Goal: Task Accomplishment & Management: Manage account settings

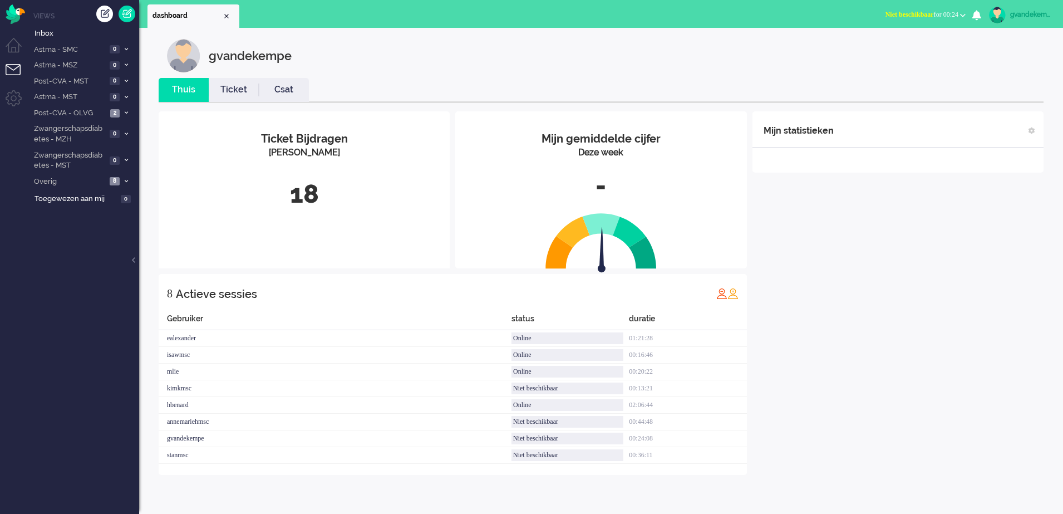
click at [963, 16] on b "button" at bounding box center [963, 15] width 6 height 4
click at [885, 48] on label "Online" at bounding box center [920, 49] width 88 height 9
click at [128, 111] on icon at bounding box center [126, 113] width 3 height 4
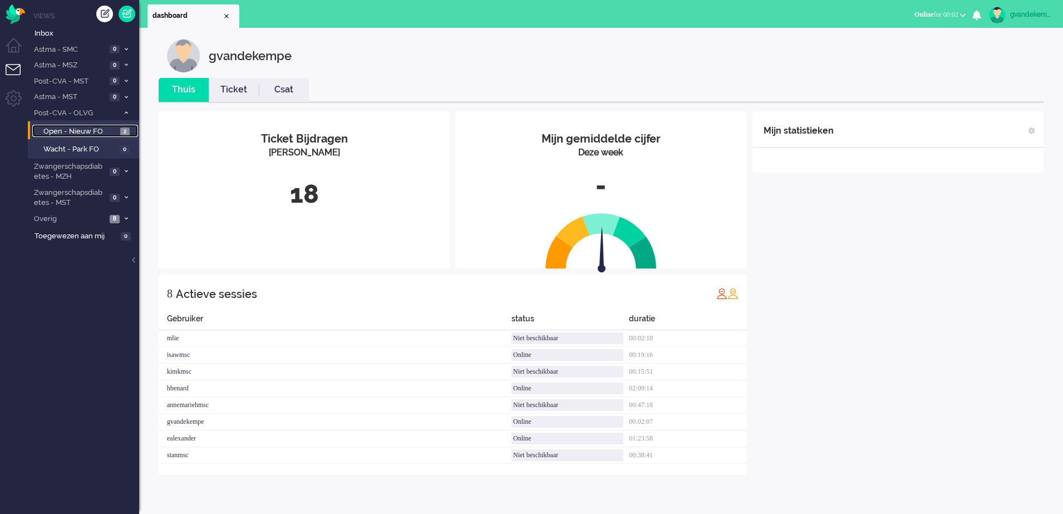
click at [124, 129] on span "2" at bounding box center [124, 132] width 9 height 8
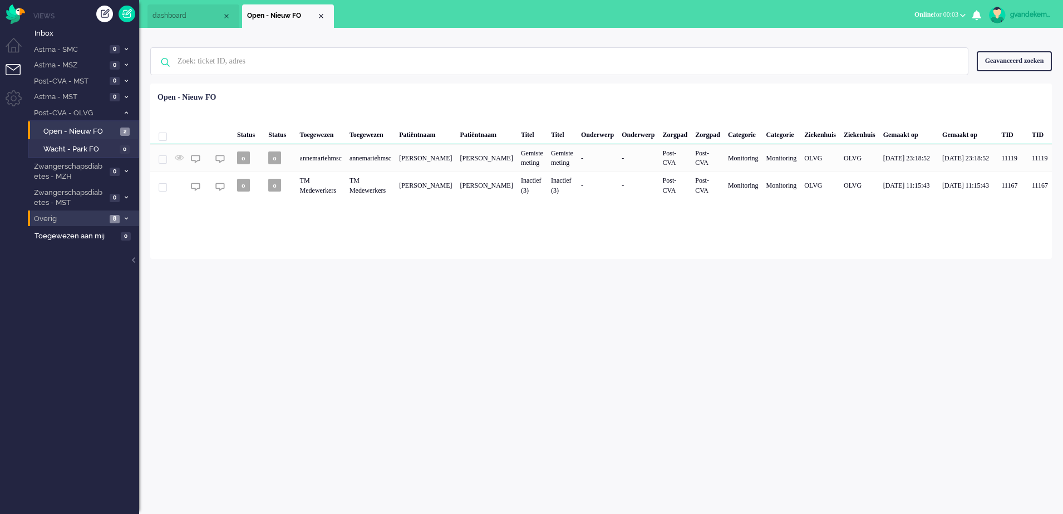
click at [126, 219] on icon at bounding box center [126, 219] width 3 height 4
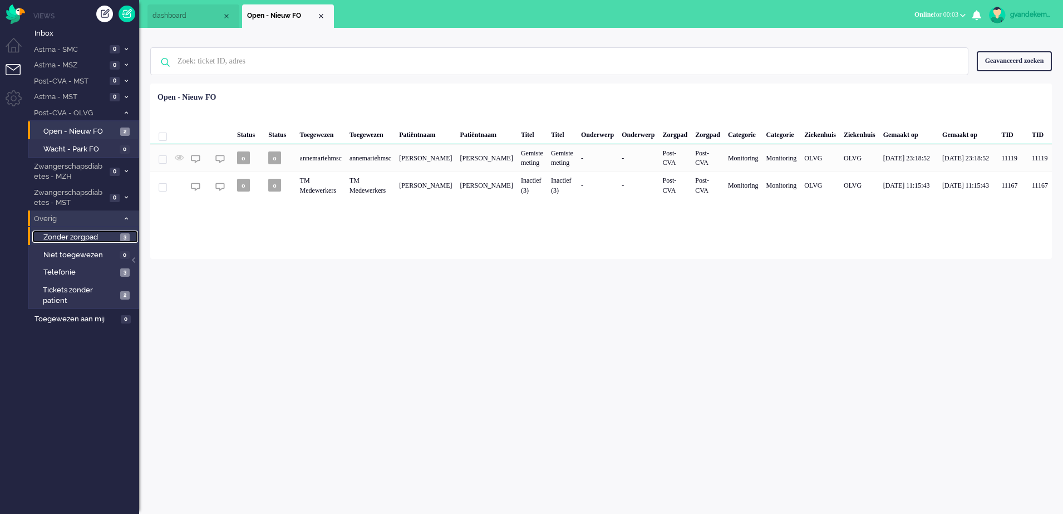
click at [120, 238] on span "3" at bounding box center [124, 237] width 9 height 8
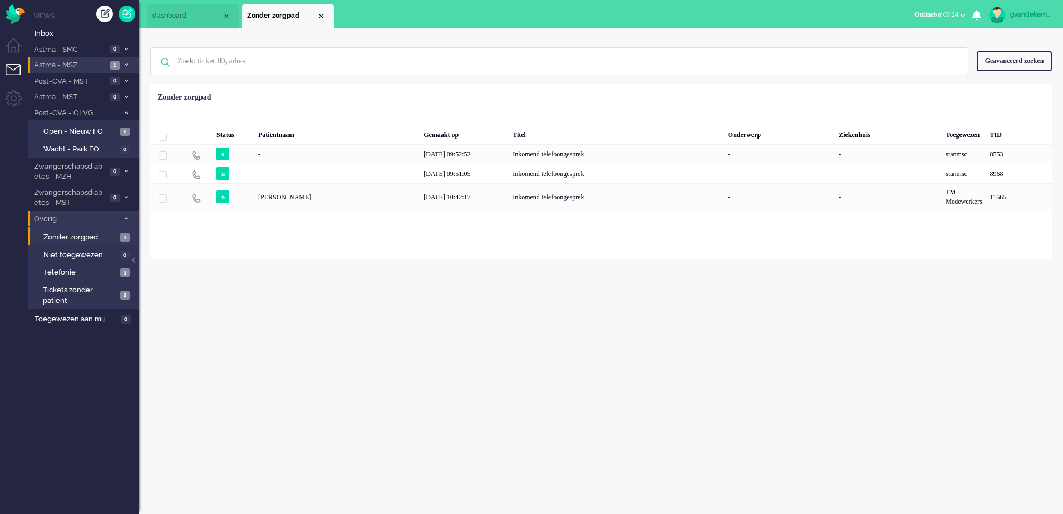
click at [89, 63] on span "Astma - MSZ" at bounding box center [69, 65] width 75 height 11
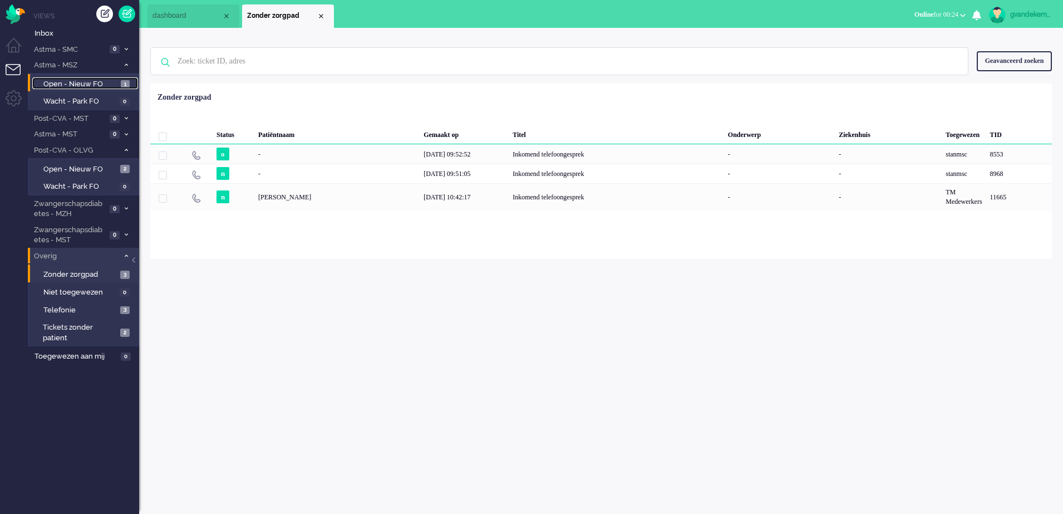
click at [99, 83] on span "Open - Nieuw FO" at bounding box center [80, 84] width 75 height 11
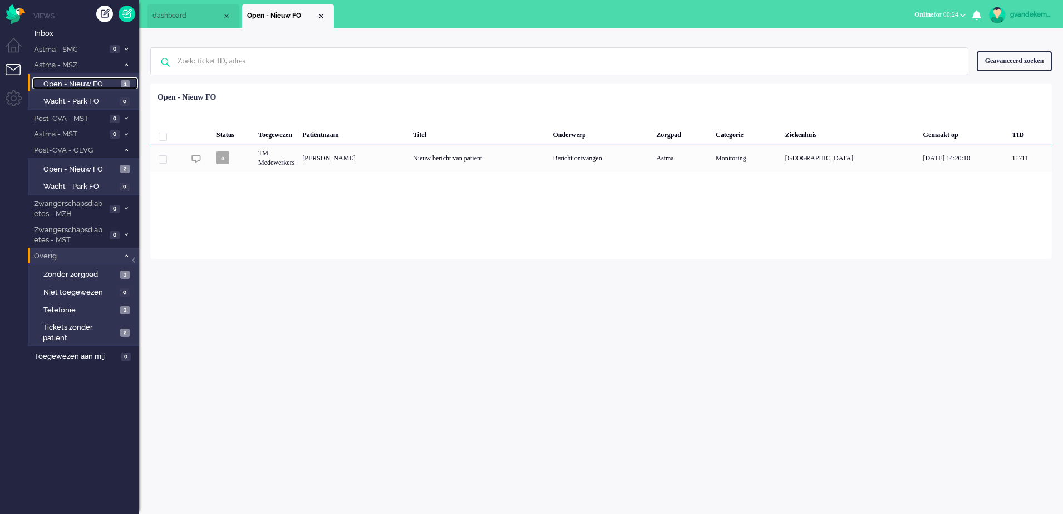
click at [85, 79] on span "Open - Nieuw FO" at bounding box center [80, 84] width 75 height 11
click at [321, 16] on div "Close tab" at bounding box center [321, 16] width 9 height 9
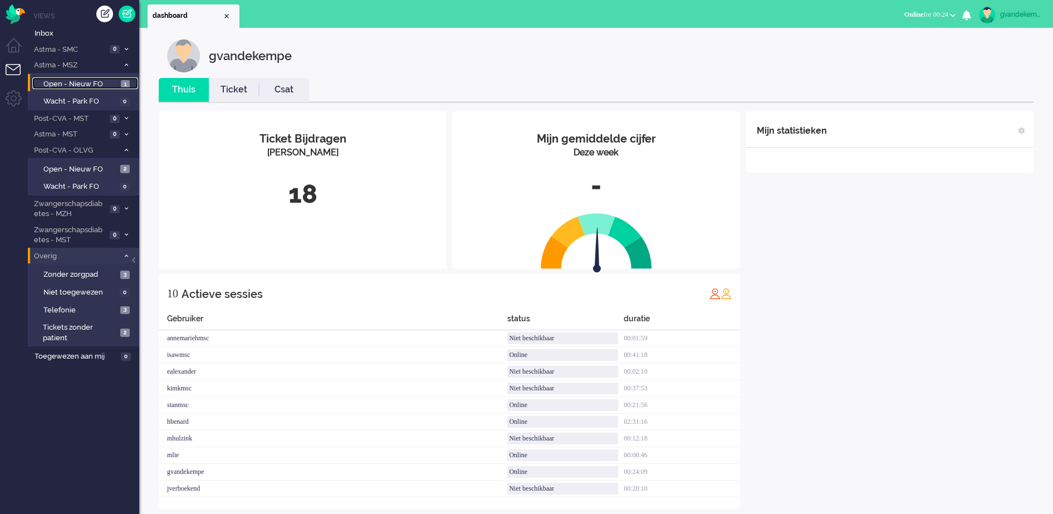
scroll to position [14, 0]
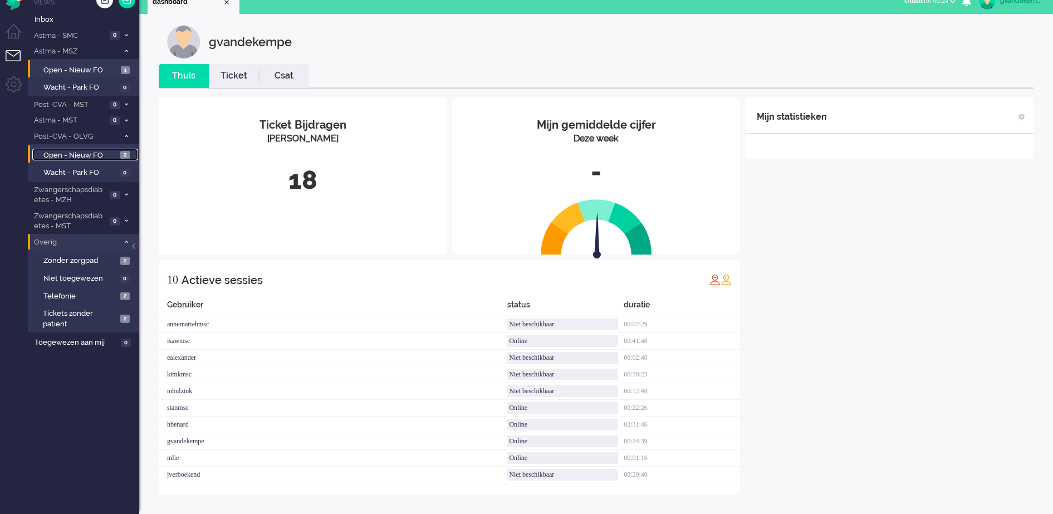
click at [111, 152] on span "Open - Nieuw FO" at bounding box center [80, 155] width 74 height 11
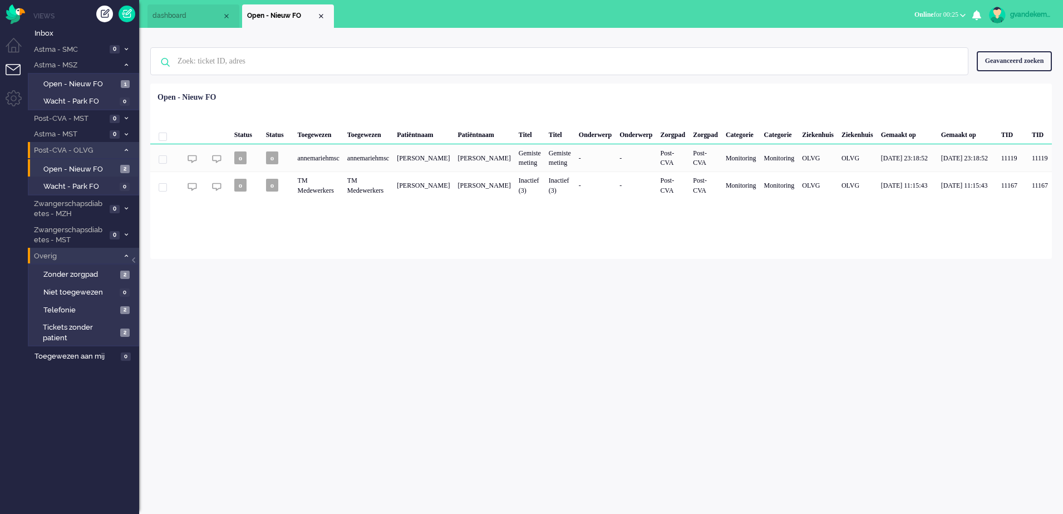
click at [117, 149] on span "Post-CVA - OLVG" at bounding box center [75, 150] width 86 height 11
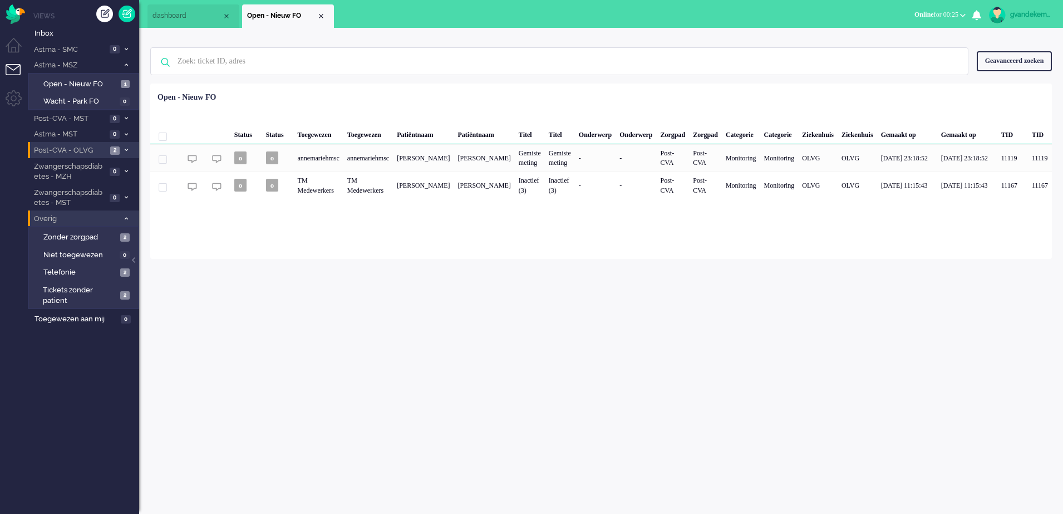
click at [122, 151] on span at bounding box center [126, 151] width 8 height 6
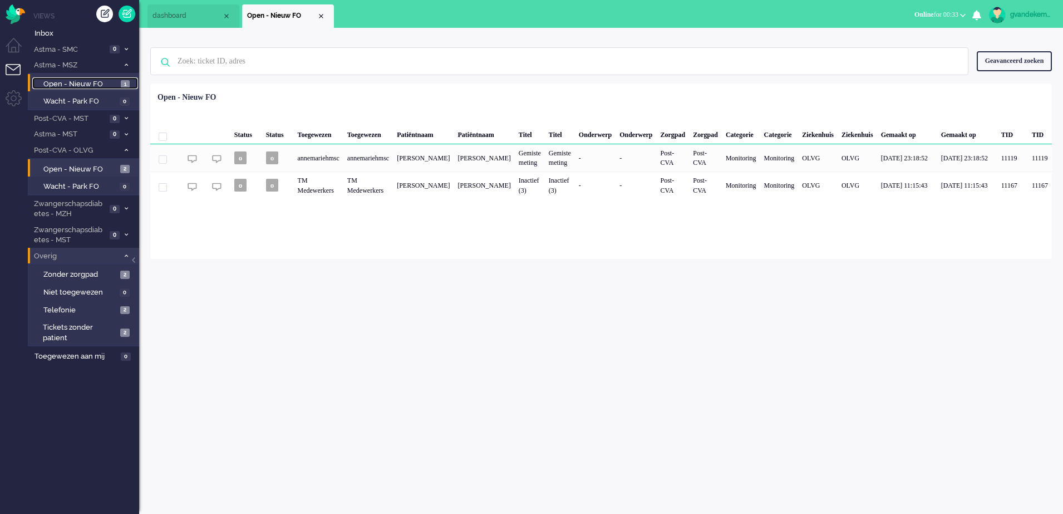
click at [113, 84] on span "Open - Nieuw FO" at bounding box center [80, 84] width 75 height 11
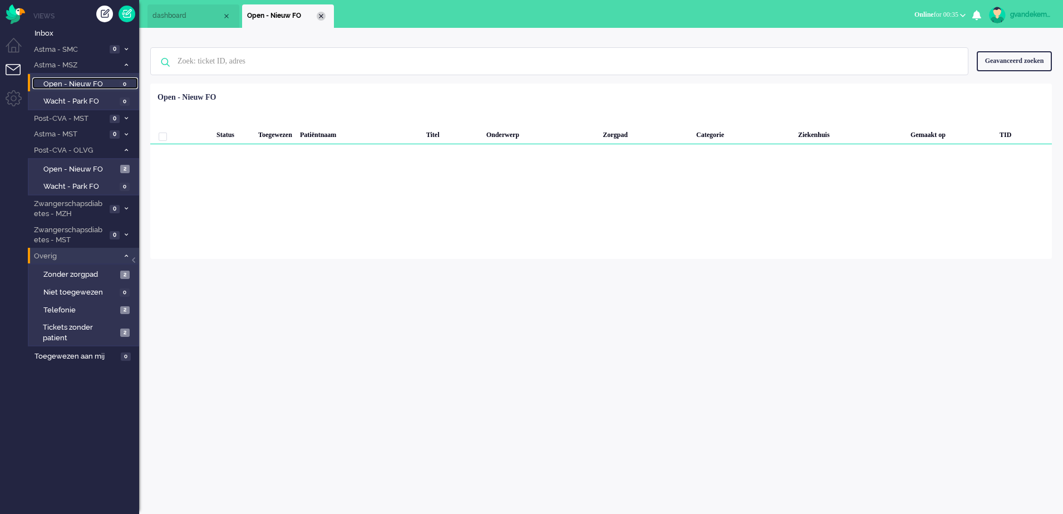
click at [321, 14] on div "Close tab" at bounding box center [321, 16] width 9 height 9
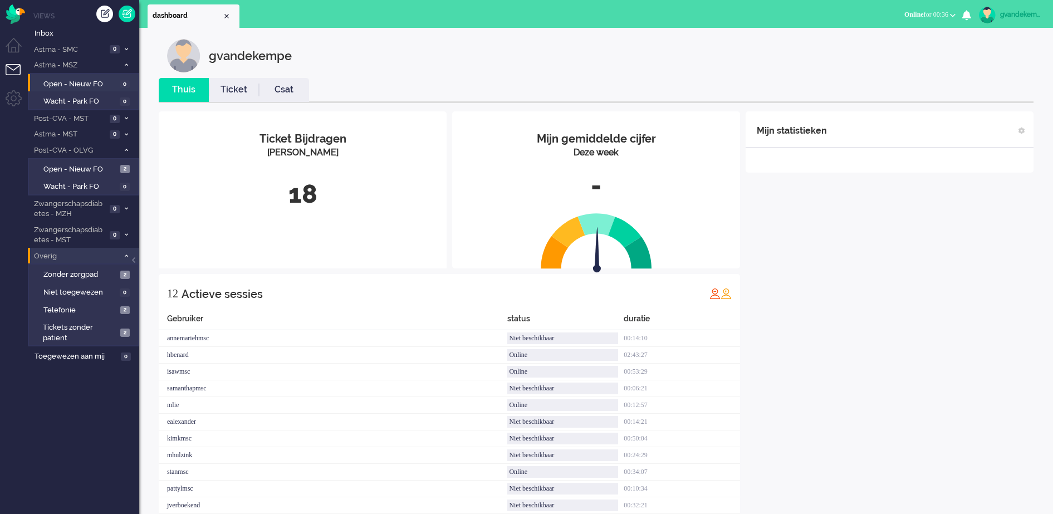
click at [126, 256] on icon at bounding box center [126, 256] width 3 height 4
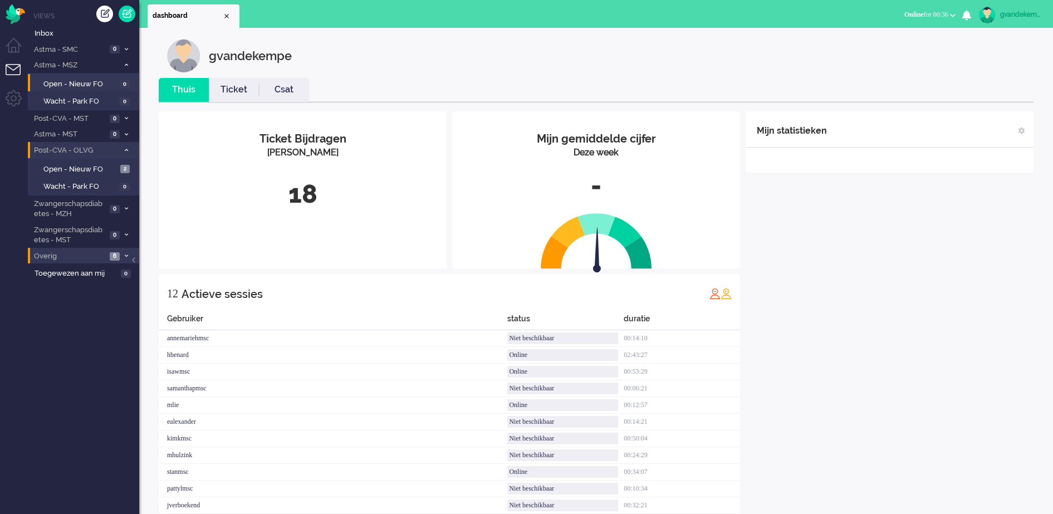
click at [126, 149] on icon at bounding box center [126, 150] width 3 height 4
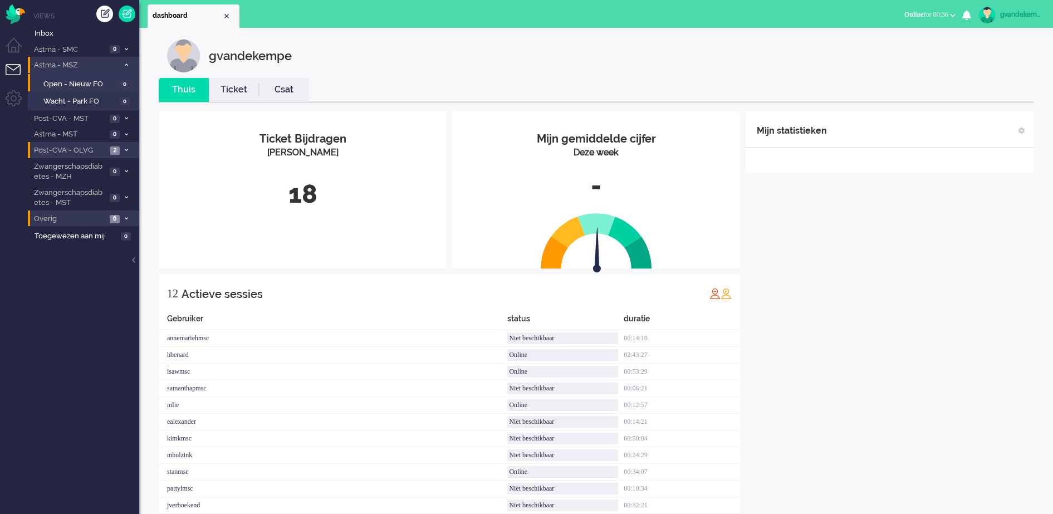
click at [126, 66] on icon at bounding box center [126, 65] width 3 height 4
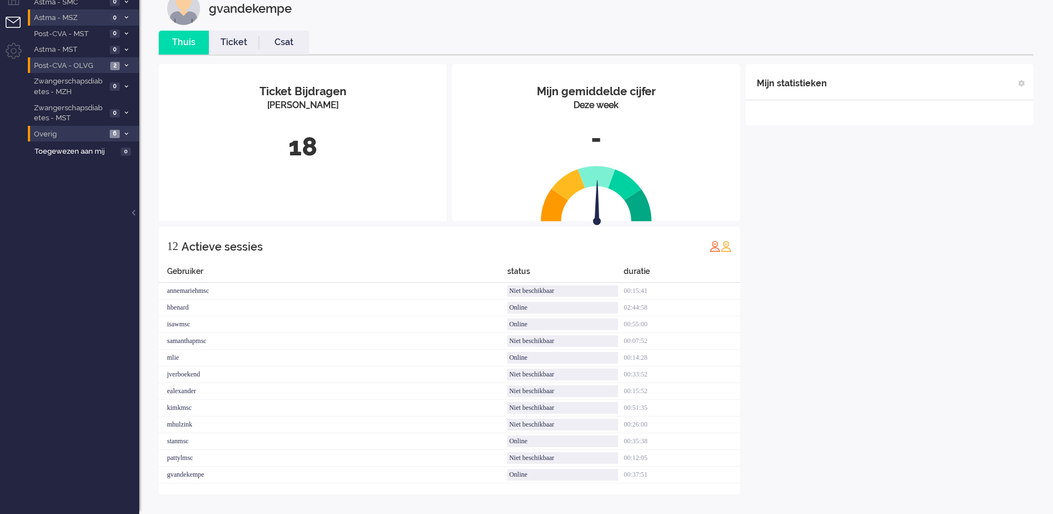
scroll to position [31, 0]
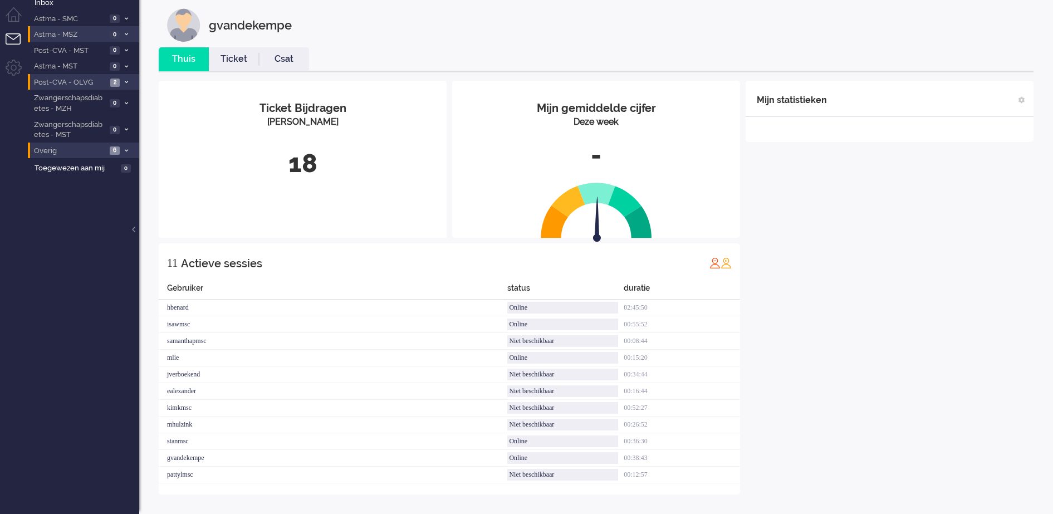
click at [965, 390] on div "Mijn statistieken + Statistieken toevoegen Bel tijd (gemiddelde dag) Wrapup tij…" at bounding box center [890, 288] width 288 height 414
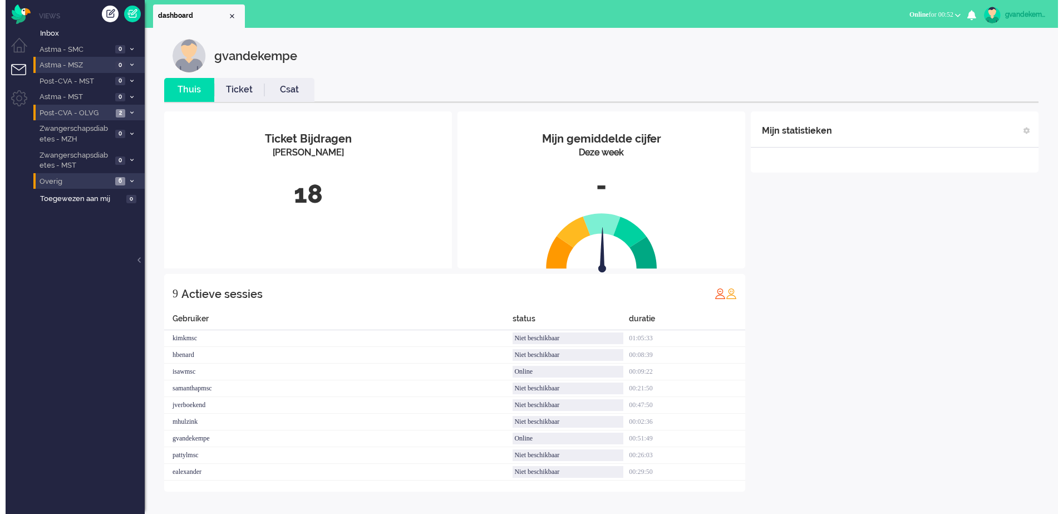
scroll to position [0, 0]
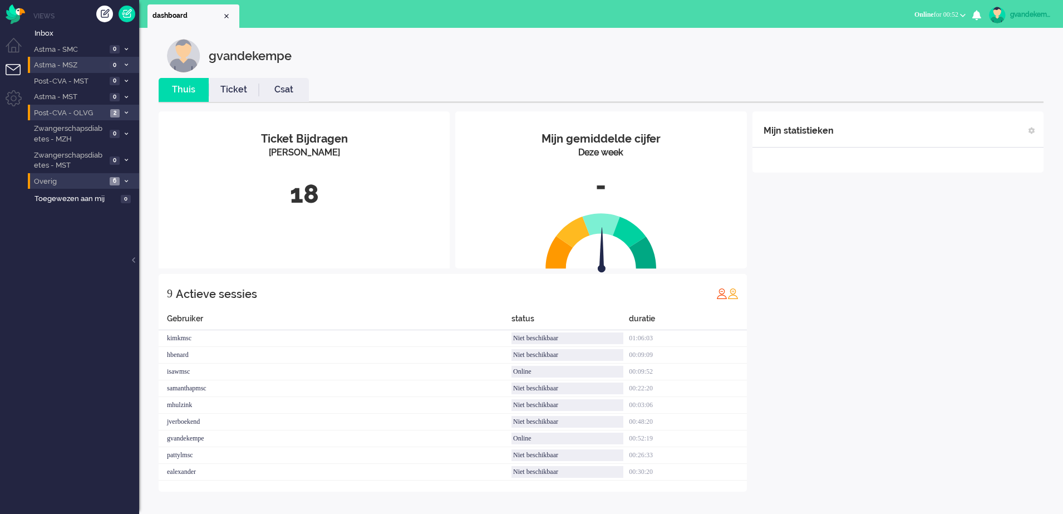
click at [1036, 13] on div "gvandekempe" at bounding box center [1032, 14] width 42 height 11
click at [979, 91] on link "Uitloggen" at bounding box center [1015, 89] width 83 height 11
